Goal: Information Seeking & Learning: Learn about a topic

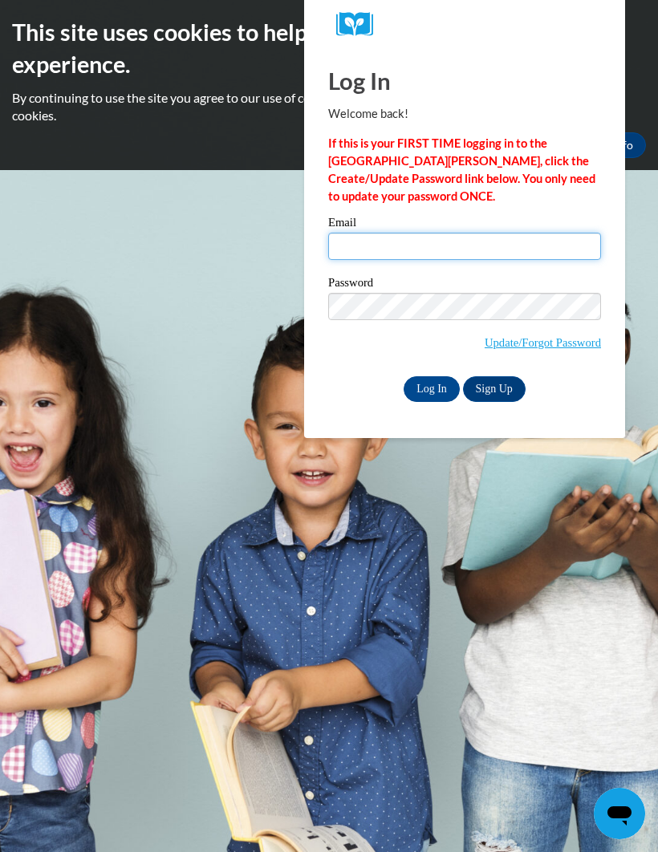
type input "reshyia.smith@langston.edu"
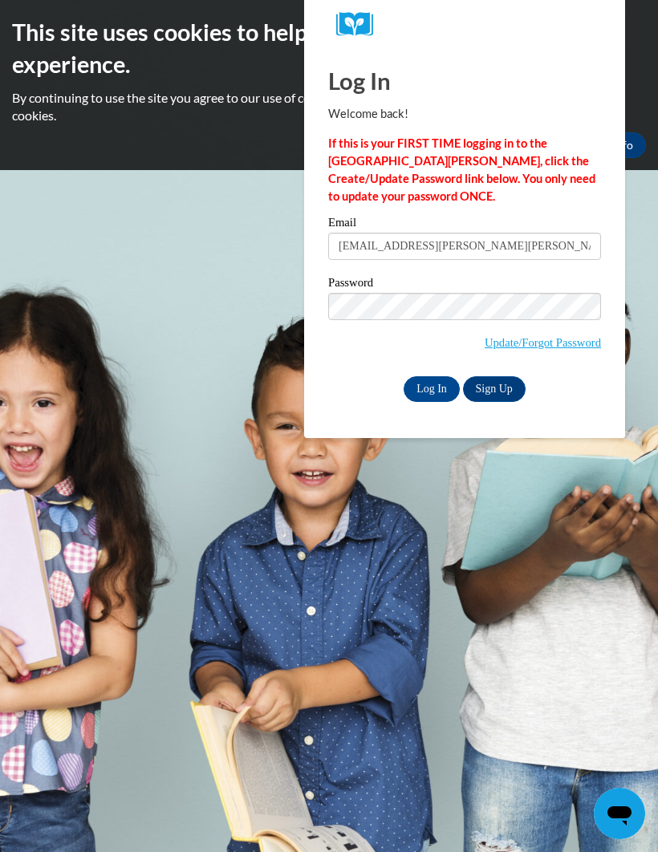
click at [431, 387] on input "Log In" at bounding box center [431, 389] width 56 height 26
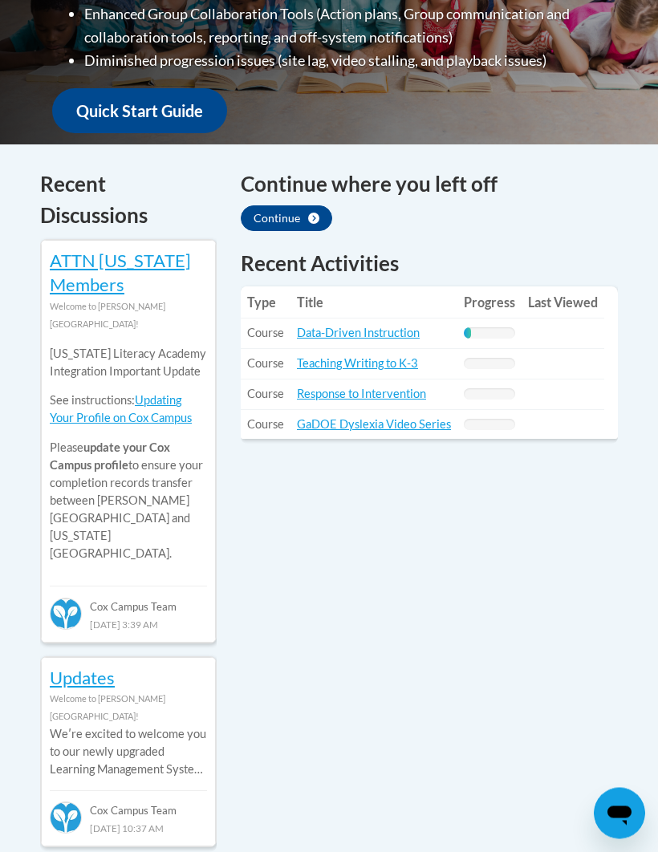
scroll to position [621, 0]
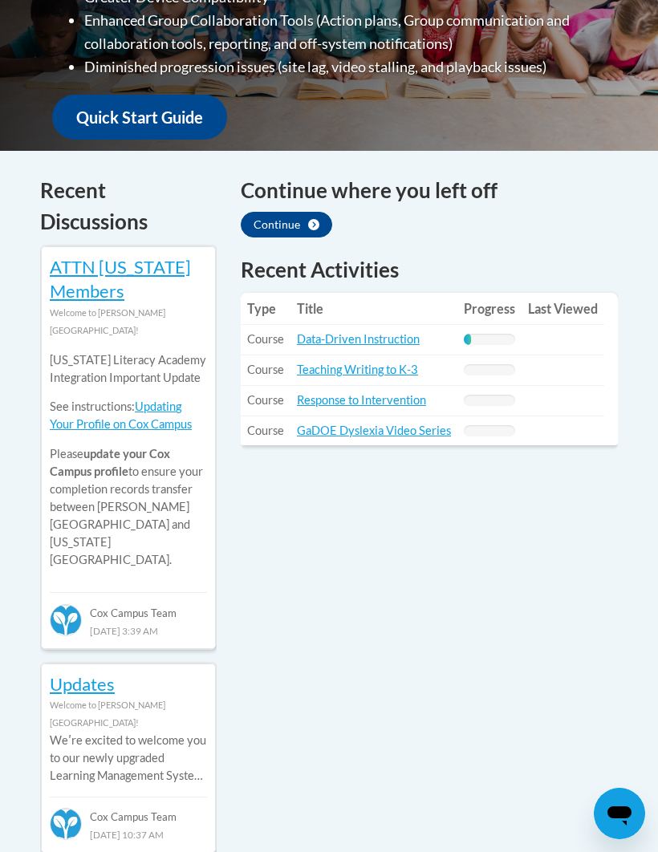
click at [372, 332] on link "Data-Driven Instruction" at bounding box center [358, 339] width 123 height 14
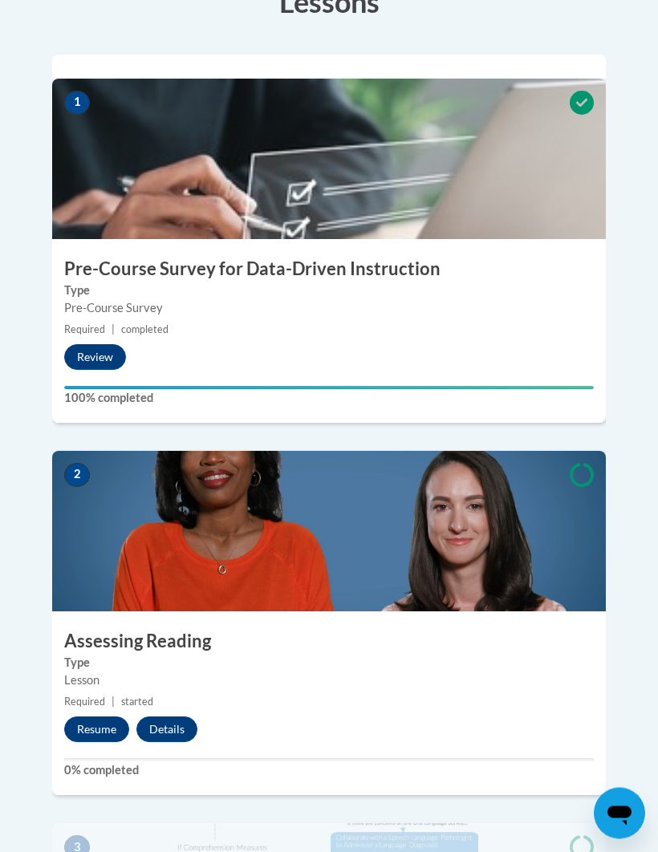
scroll to position [626, 0]
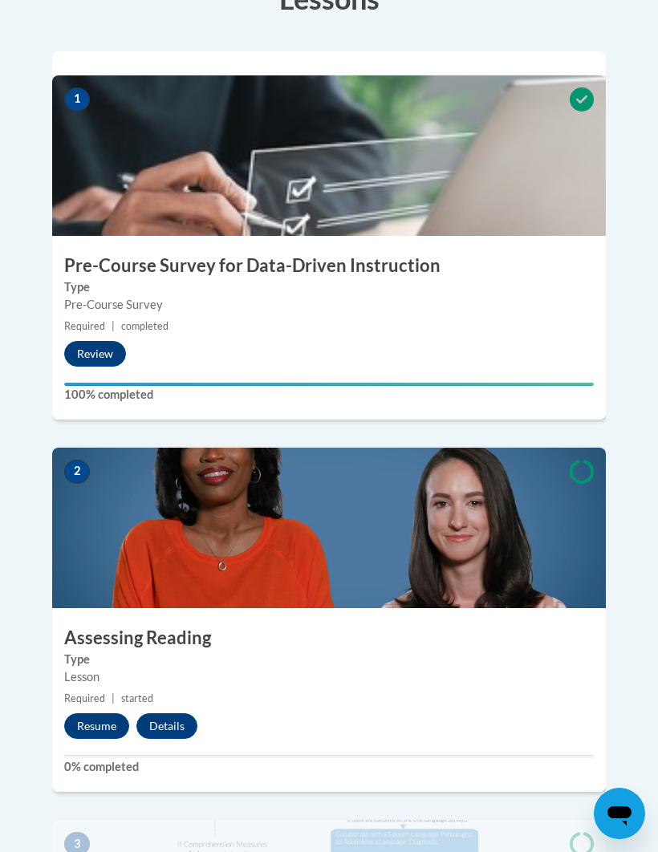
click at [104, 713] on button "Resume" at bounding box center [96, 726] width 65 height 26
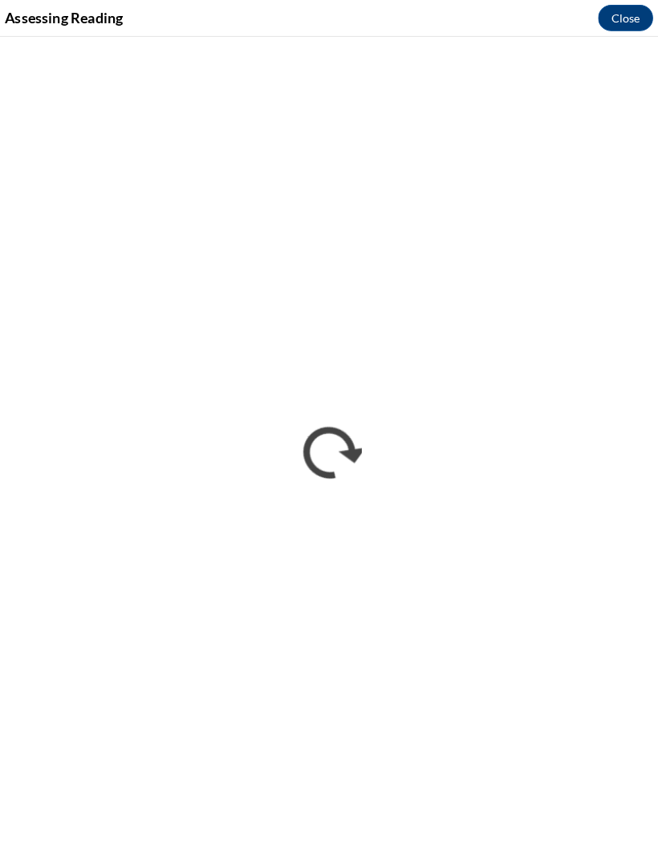
scroll to position [635, 0]
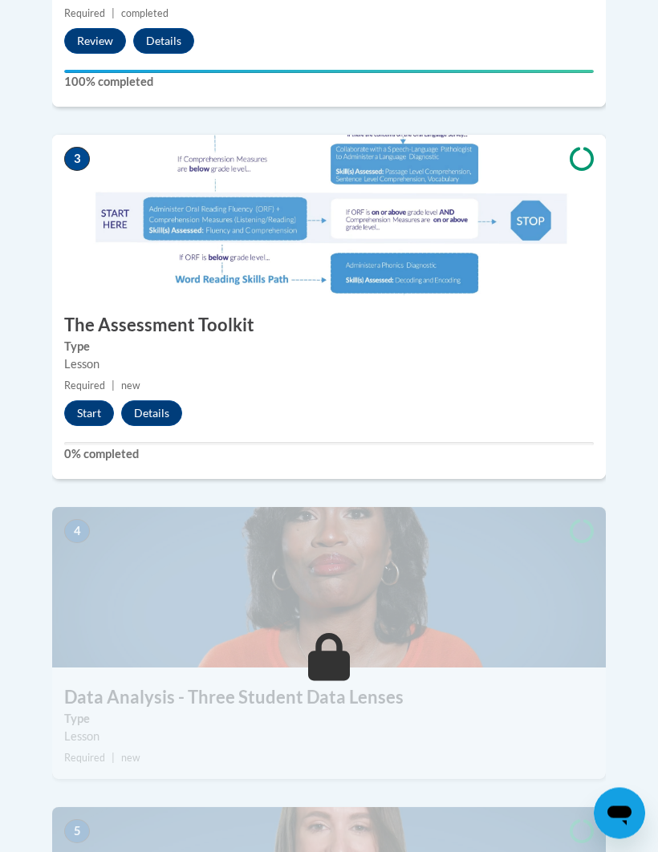
scroll to position [1310, 0]
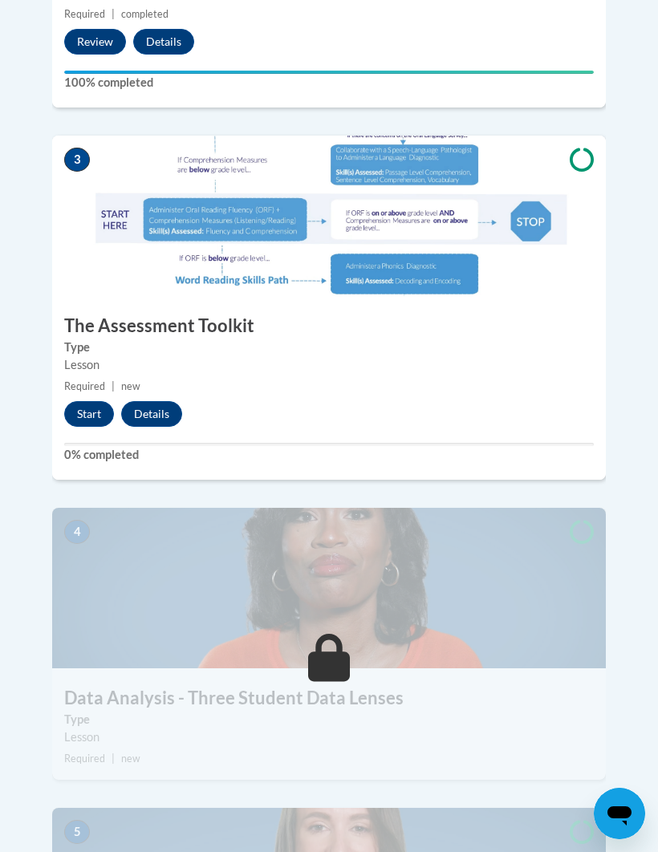
click at [75, 401] on button "Start" at bounding box center [89, 414] width 50 height 26
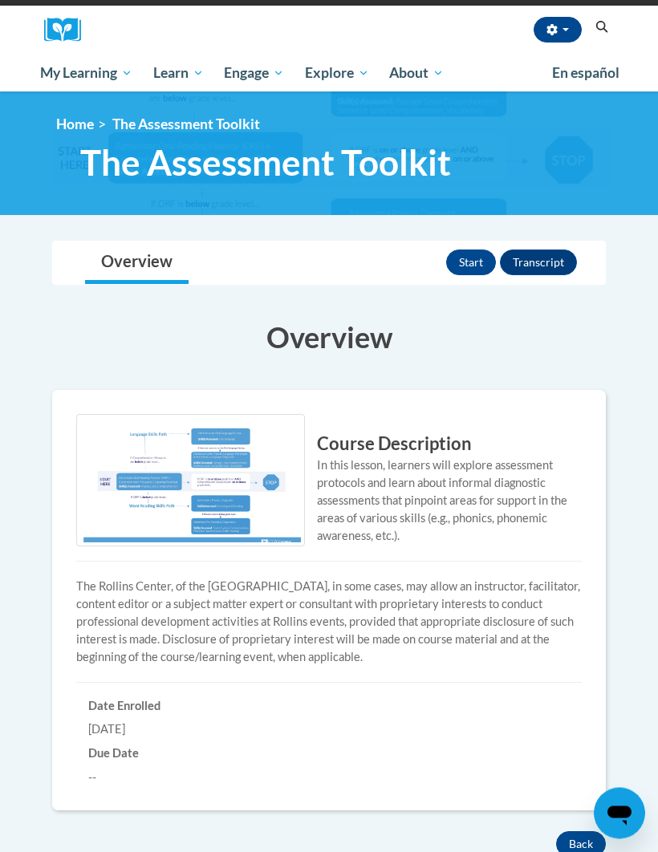
scroll to position [158, 0]
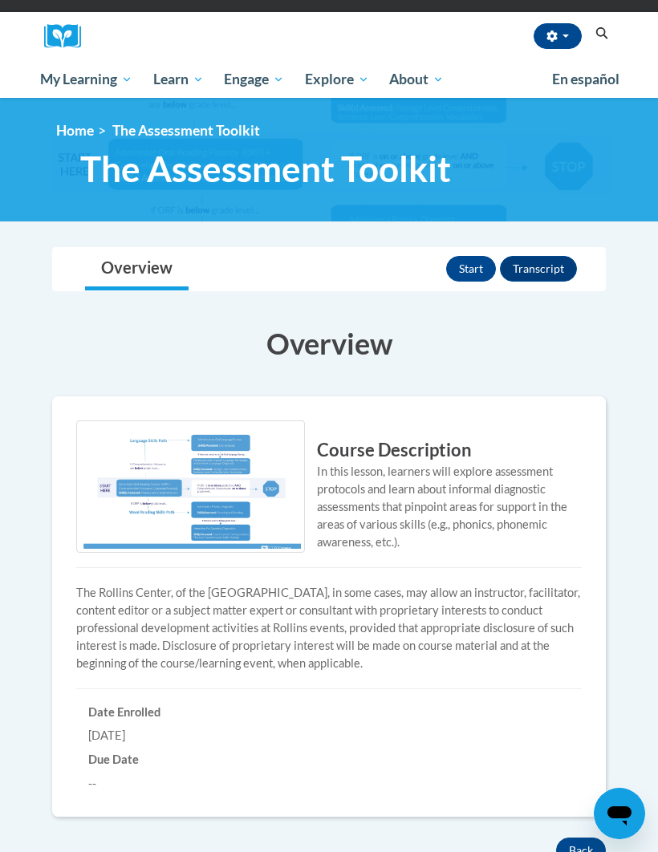
click at [483, 266] on button "Start" at bounding box center [471, 269] width 50 height 26
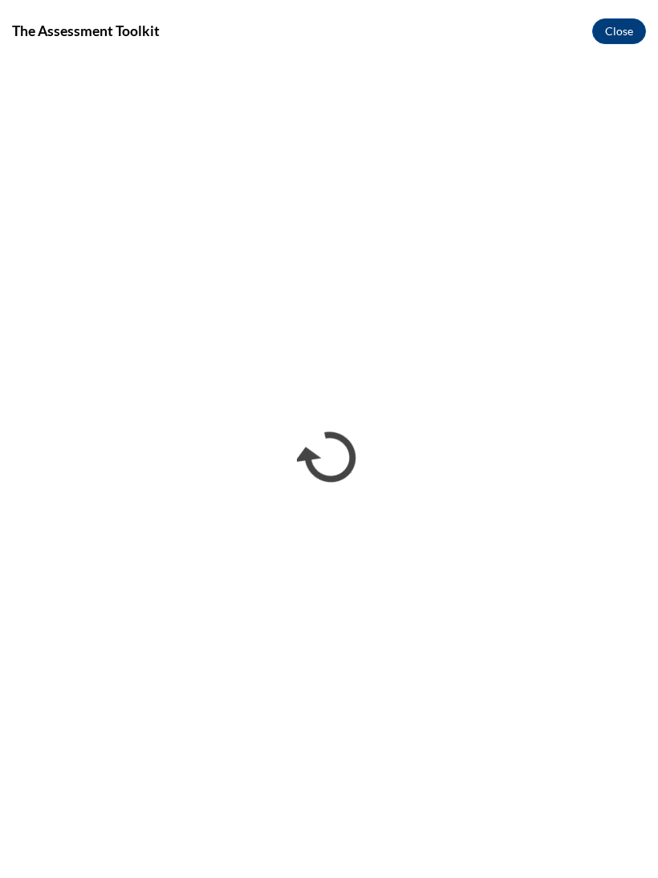
scroll to position [0, 0]
